Goal: Transaction & Acquisition: Download file/media

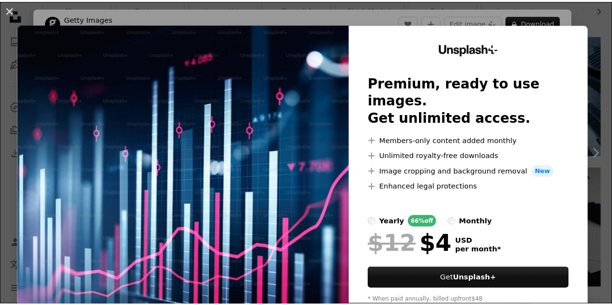
scroll to position [97, 0]
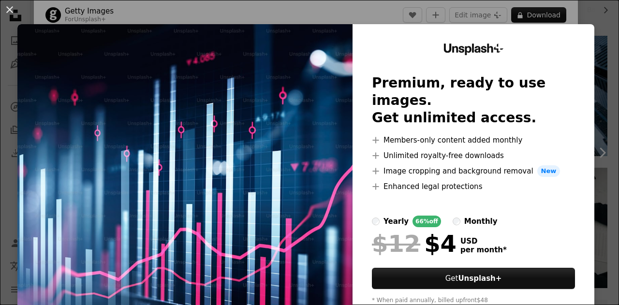
click at [602, 17] on div "An X shape Unsplash+ Premium, ready to use images. Get unlimited access. A plus…" at bounding box center [309, 152] width 619 height 305
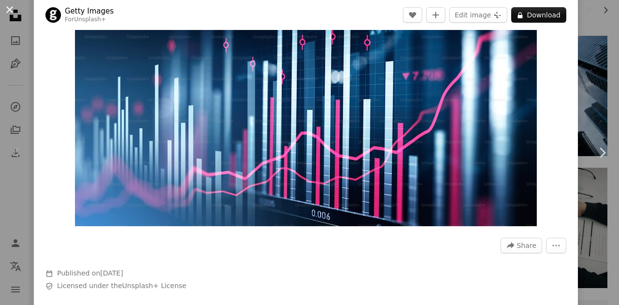
click at [12, 11] on button "An X shape" at bounding box center [10, 10] width 12 height 12
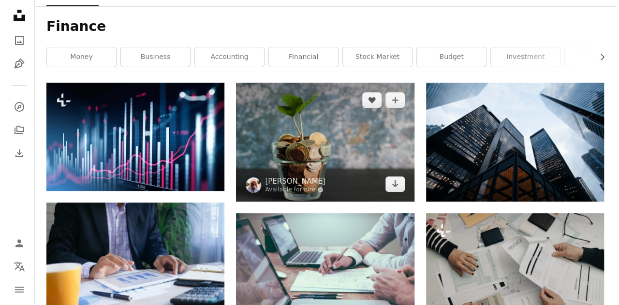
scroll to position [48, 0]
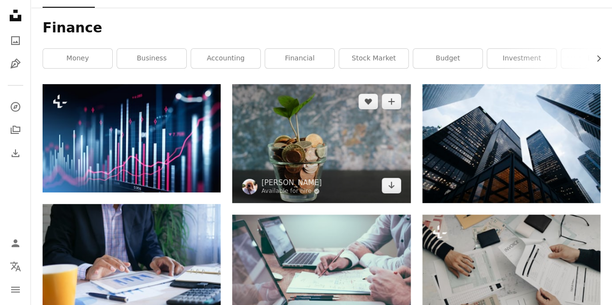
click at [281, 125] on img at bounding box center [321, 143] width 178 height 119
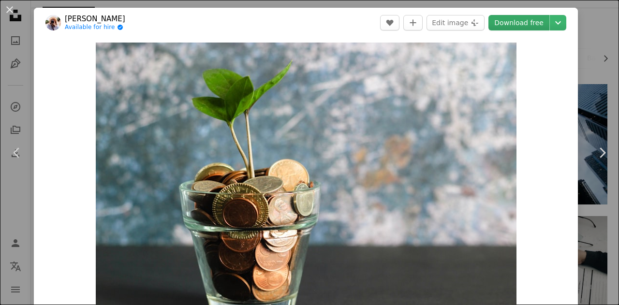
click at [510, 18] on link "Download free" at bounding box center [519, 22] width 61 height 15
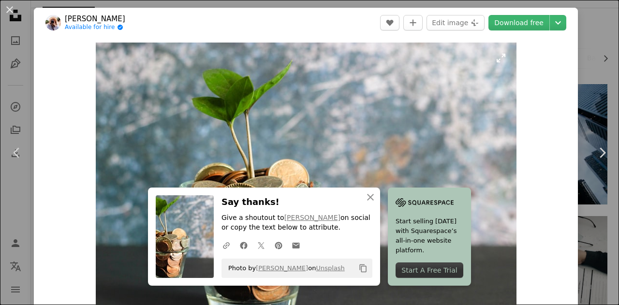
scroll to position [145, 0]
